Goal: Task Accomplishment & Management: Manage account settings

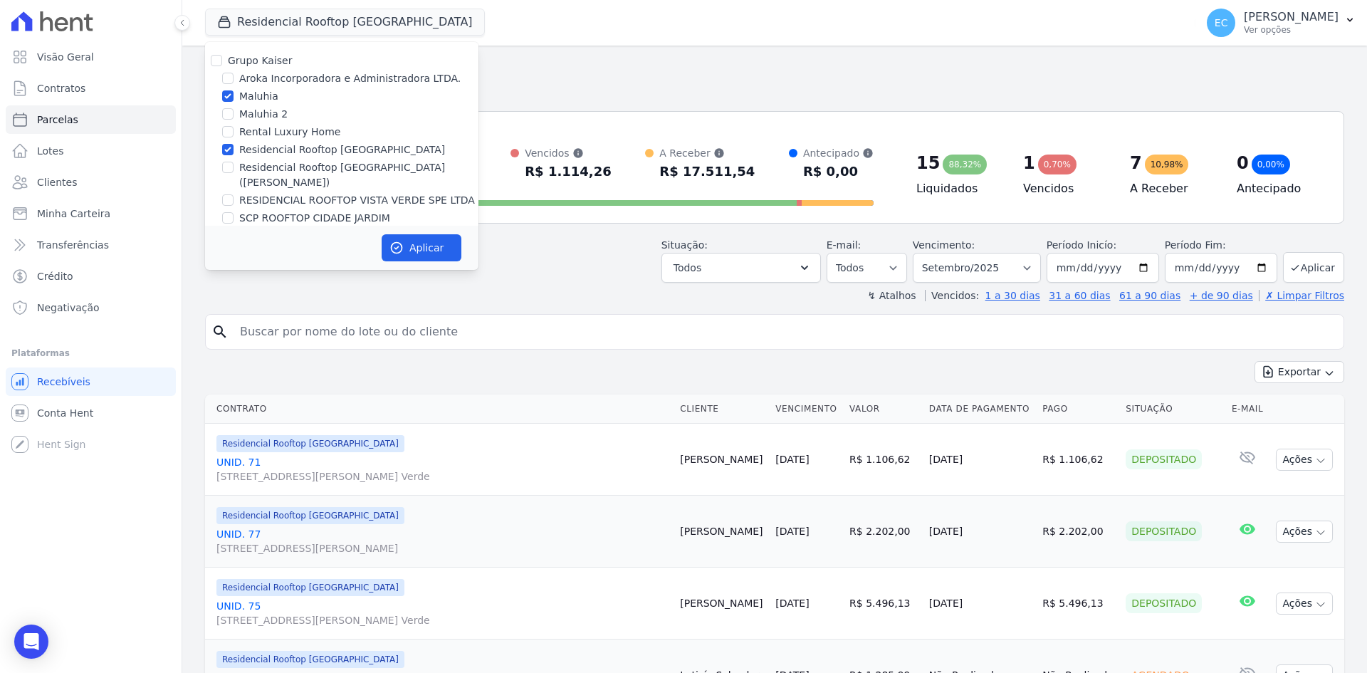
select select
click at [224, 152] on input "Residencial Rooftop [GEOGRAPHIC_DATA]" at bounding box center [227, 149] width 11 height 11
checkbox input "false"
click at [398, 241] on icon "button" at bounding box center [396, 248] width 14 height 14
select select
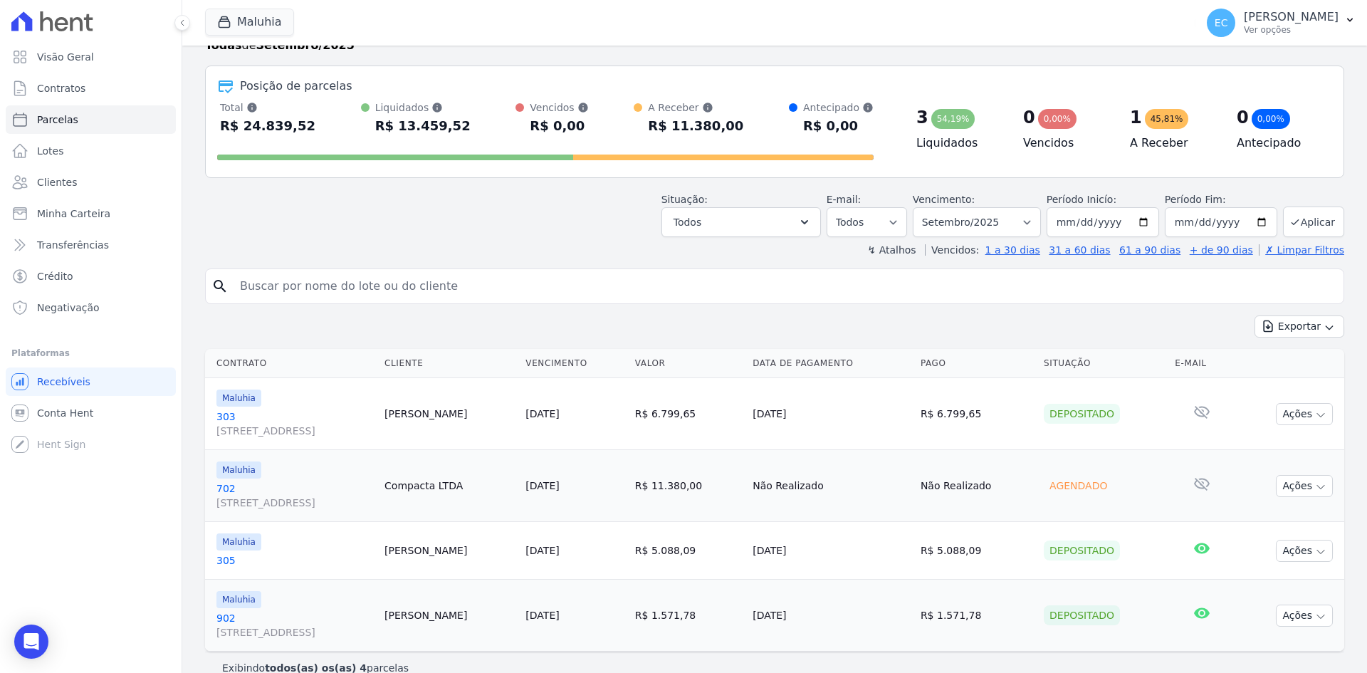
scroll to position [68, 0]
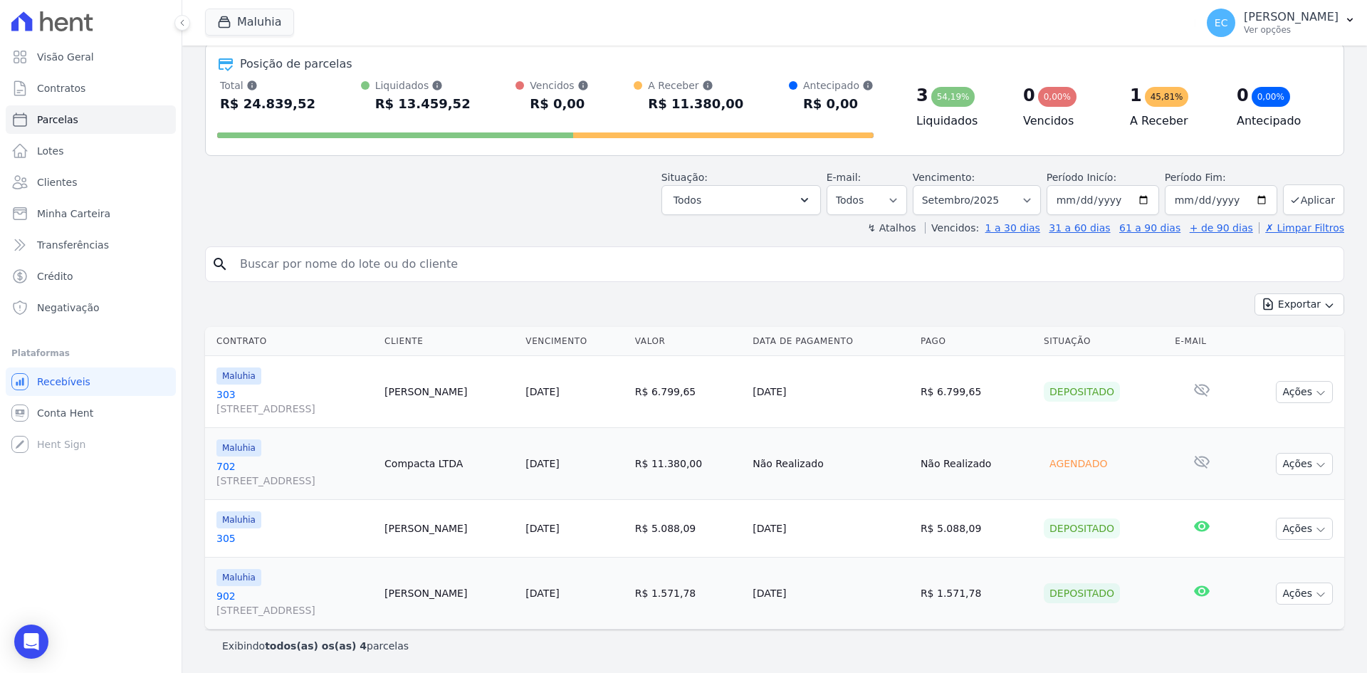
drag, startPoint x: 226, startPoint y: 392, endPoint x: 240, endPoint y: 391, distance: 13.5
click at [226, 392] on link "[GEOGRAPHIC_DATA][STREET_ADDRESS]" at bounding box center [294, 401] width 157 height 28
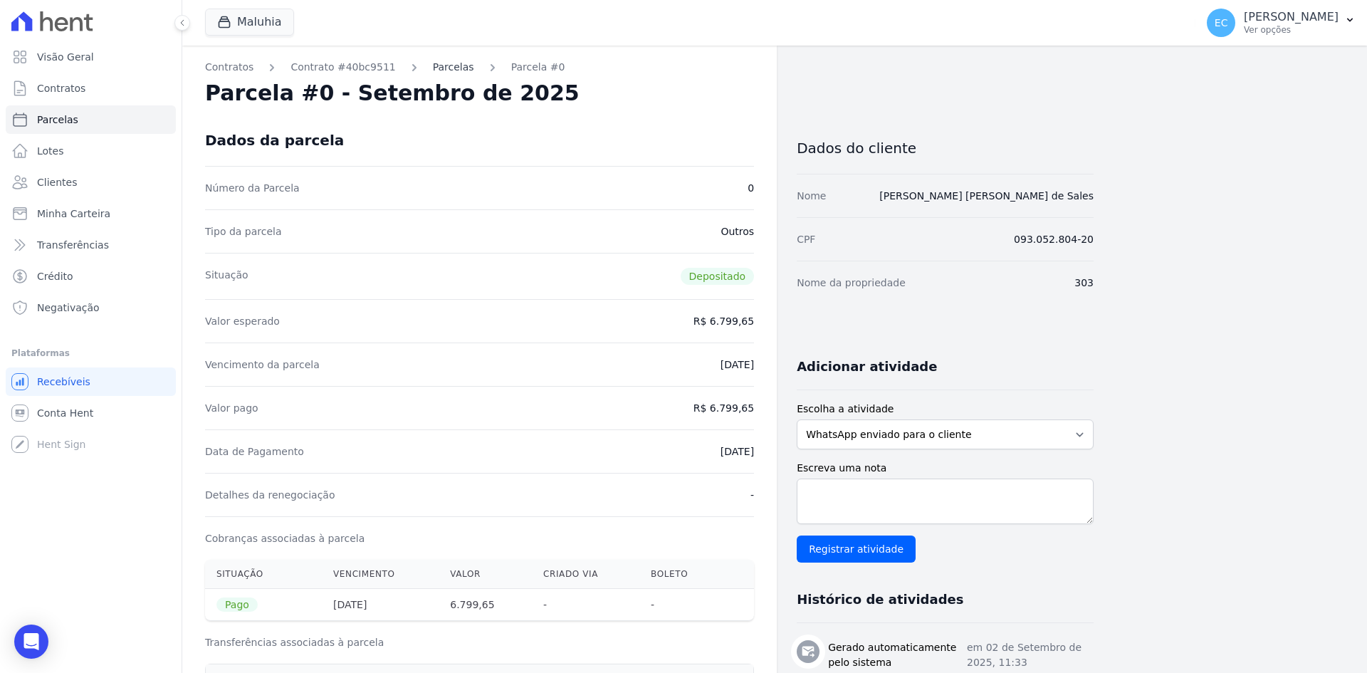
click at [437, 65] on link "Parcelas" at bounding box center [453, 67] width 41 height 15
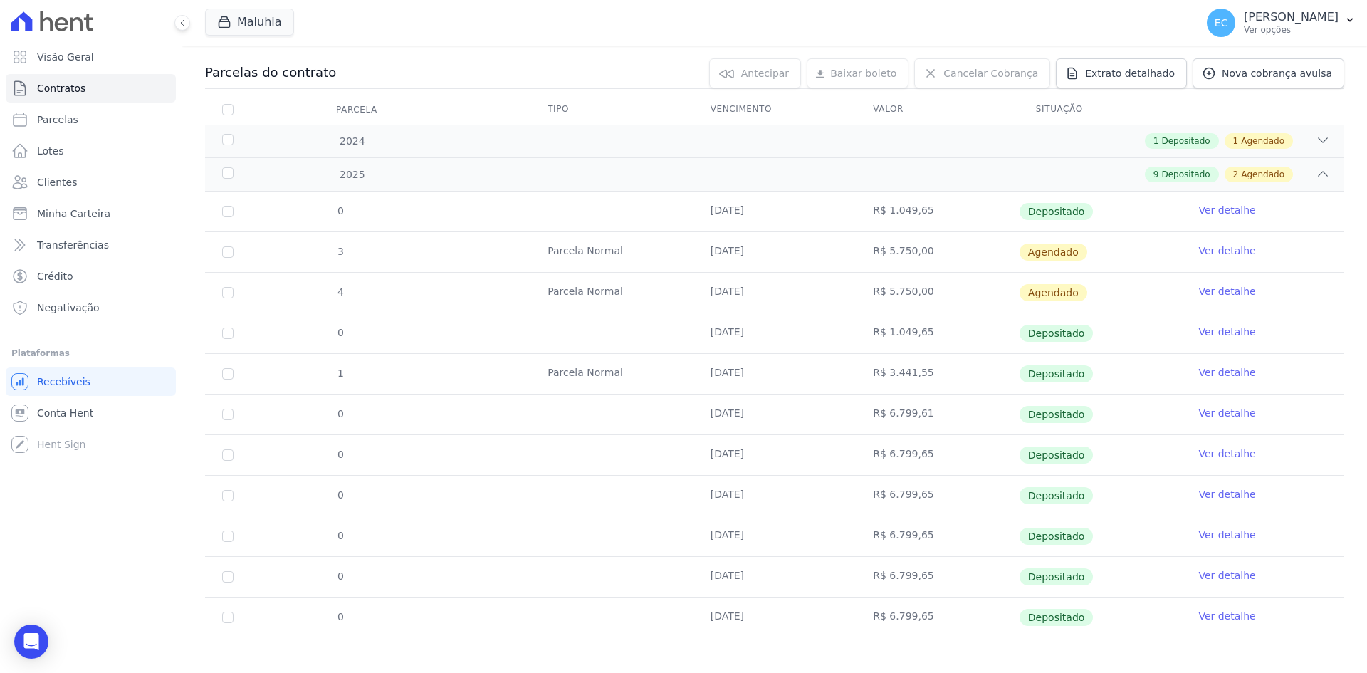
scroll to position [149, 0]
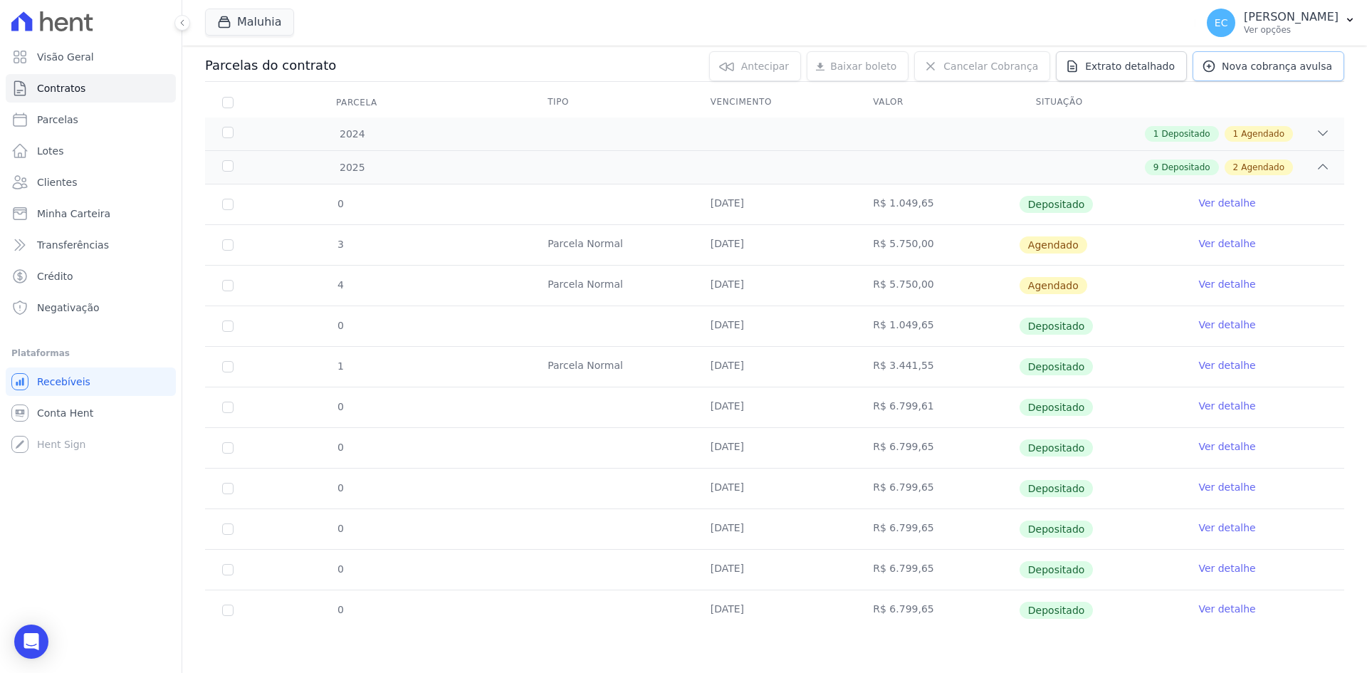
click at [1241, 69] on span "Nova cobrança avulsa" at bounding box center [1276, 66] width 110 height 14
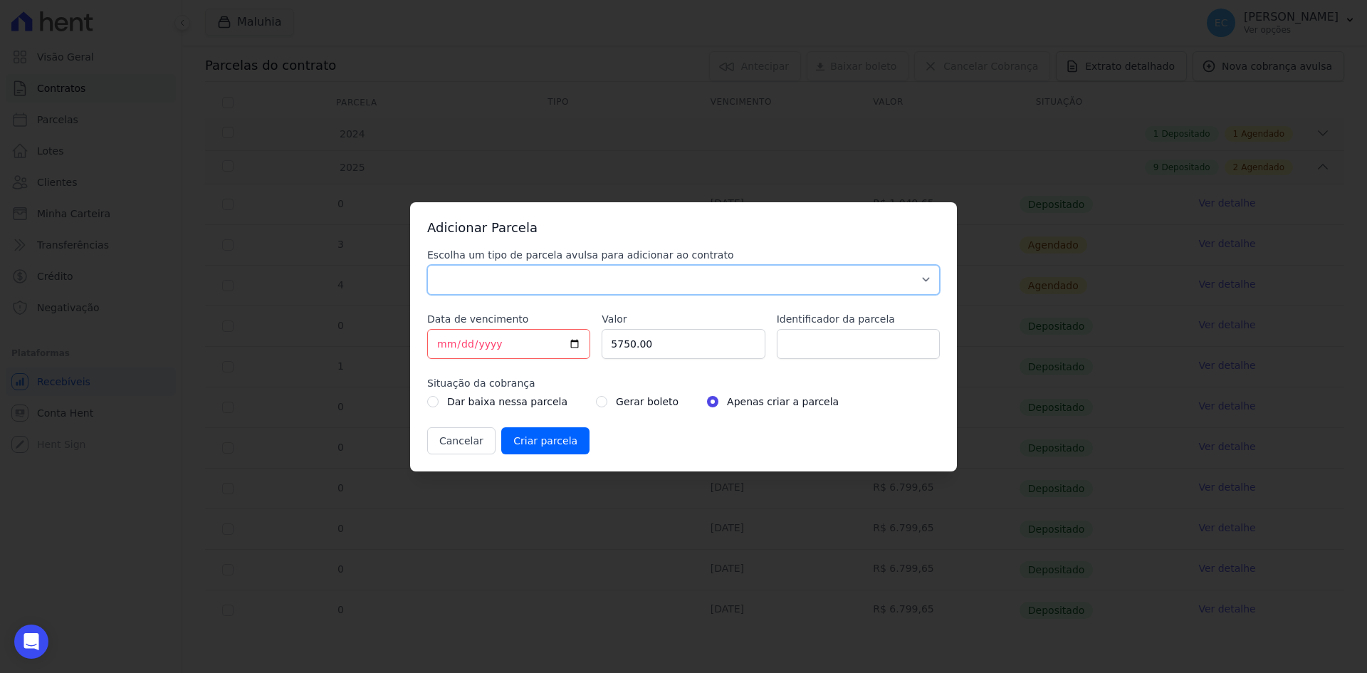
click at [493, 290] on select "Parcela Normal Sinal Caução Intercalada Chaves Pré Chaves Pós Chaves Taxas Quit…" at bounding box center [683, 280] width 512 height 30
select select "others"
click at [427, 265] on select "Parcela Normal Sinal Caução Intercalada Chaves Pré Chaves Pós Chaves Taxas Quit…" at bounding box center [683, 280] width 512 height 30
click at [448, 344] on input "[DATE]" at bounding box center [508, 344] width 163 height 30
type input "[DATE]"
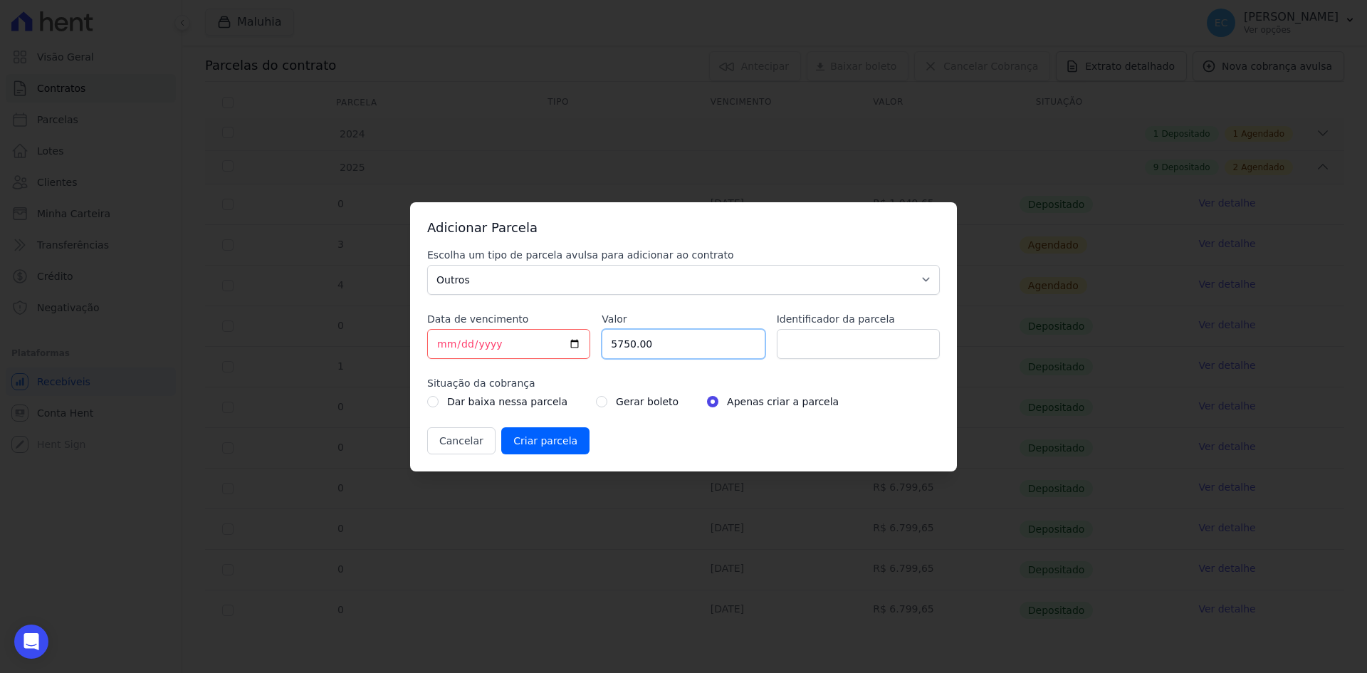
drag, startPoint x: 653, startPoint y: 345, endPoint x: 574, endPoint y: 341, distance: 79.1
click at [574, 341] on div "Escolha um tipo de parcela avulsa para adicionar ao contrato Parcela Normal Sin…" at bounding box center [683, 351] width 512 height 206
type input "6799.65"
click at [596, 401] on input "radio" at bounding box center [601, 401] width 11 height 11
radio input "true"
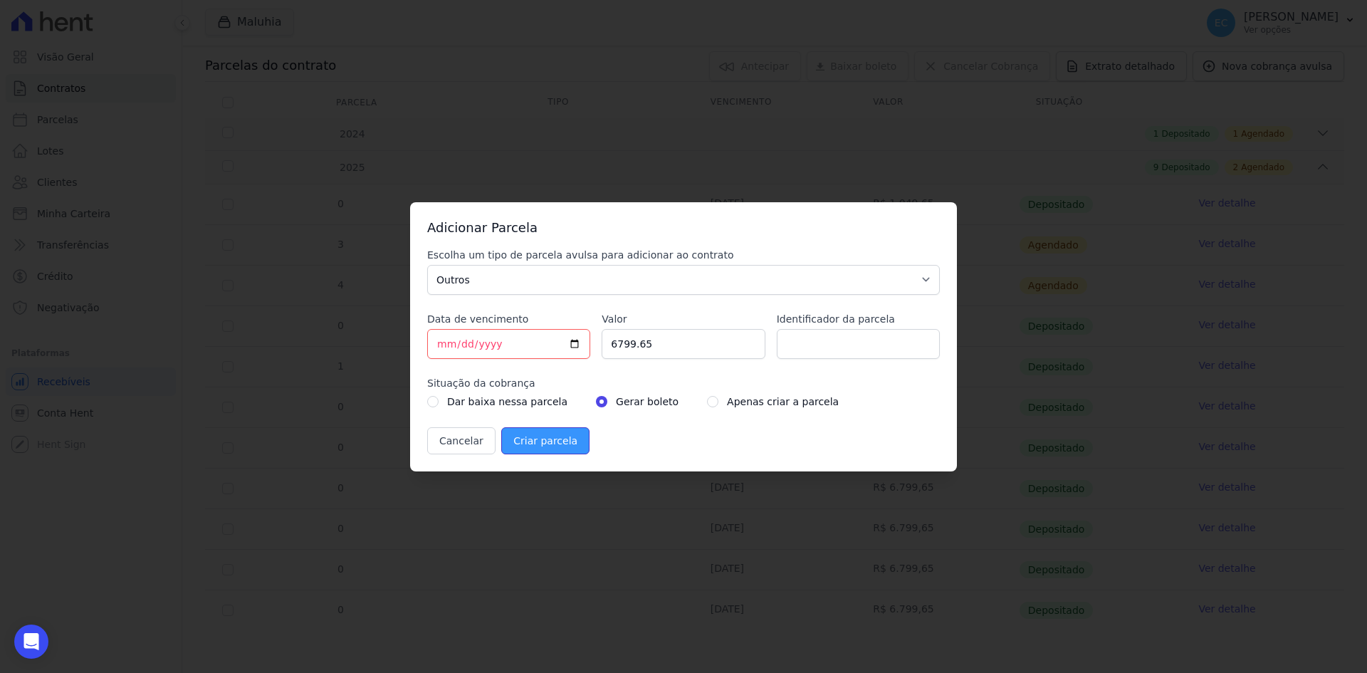
click at [554, 439] on input "Criar parcela" at bounding box center [545, 440] width 88 height 27
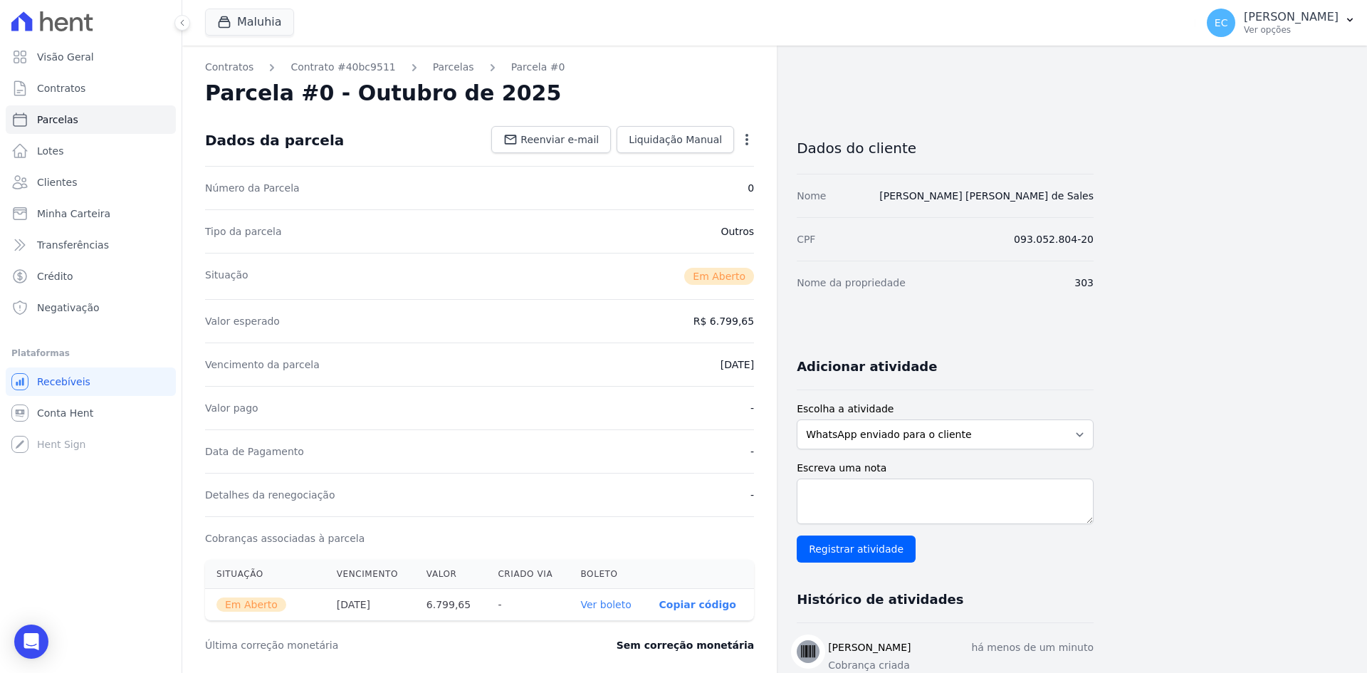
click at [622, 603] on link "Ver boleto" at bounding box center [605, 604] width 51 height 11
click at [98, 125] on link "Parcelas" at bounding box center [91, 119] width 170 height 28
select select
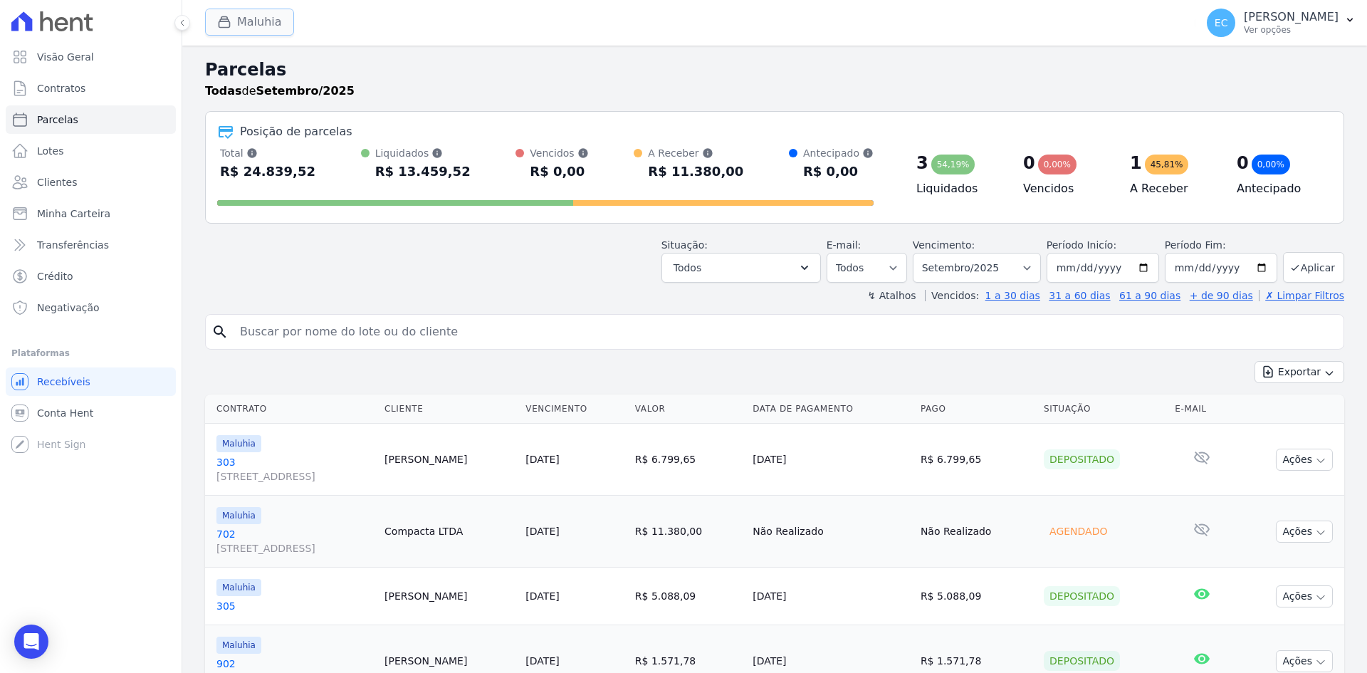
click at [238, 24] on button "Maluhia" at bounding box center [249, 22] width 89 height 27
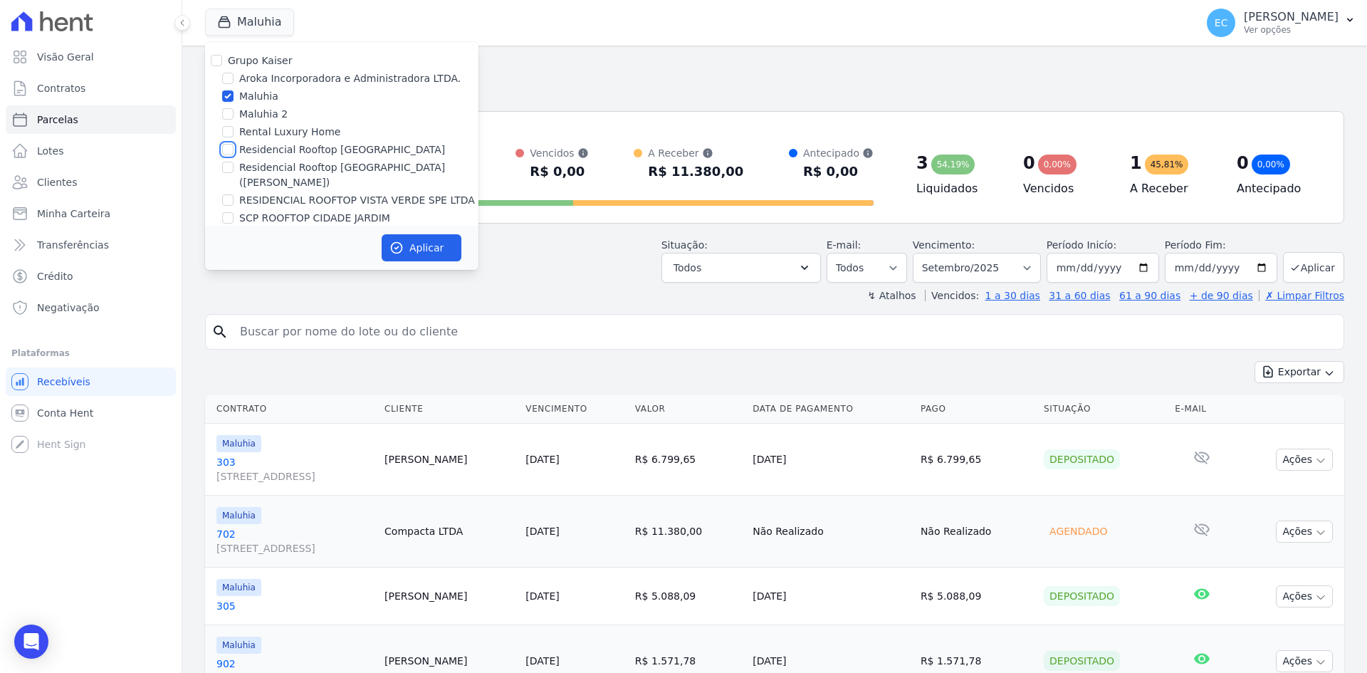
click at [227, 147] on input "Residencial Rooftop [GEOGRAPHIC_DATA]" at bounding box center [227, 149] width 11 height 11
checkbox input "true"
click at [230, 95] on input "Maluhia" at bounding box center [227, 95] width 11 height 11
checkbox input "false"
click at [399, 254] on button "Aplicar" at bounding box center [422, 247] width 80 height 27
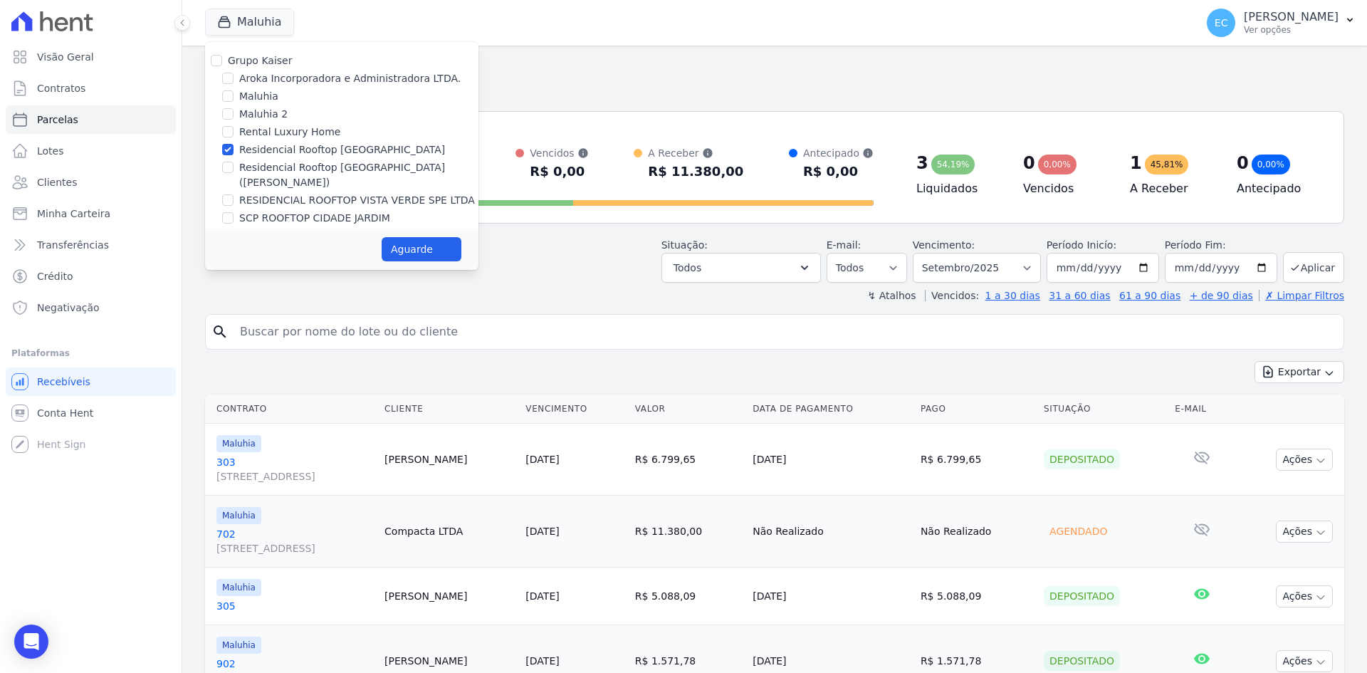
select select
